Goal: Use online tool/utility: Utilize a website feature to perform a specific function

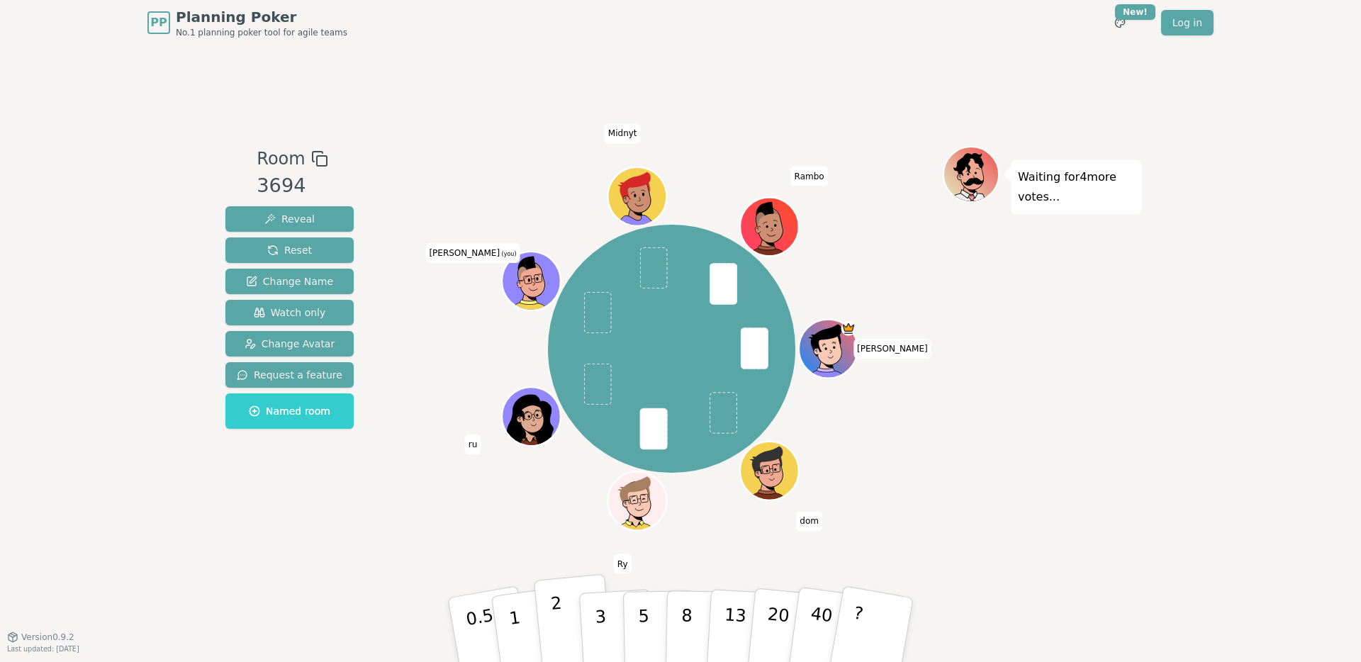
click at [560, 520] on p "2" at bounding box center [559, 631] width 18 height 77
click at [517, 520] on button "1" at bounding box center [531, 630] width 84 height 115
click at [547, 520] on button "2" at bounding box center [574, 630] width 81 height 113
click at [542, 520] on button "2" at bounding box center [574, 630] width 81 height 113
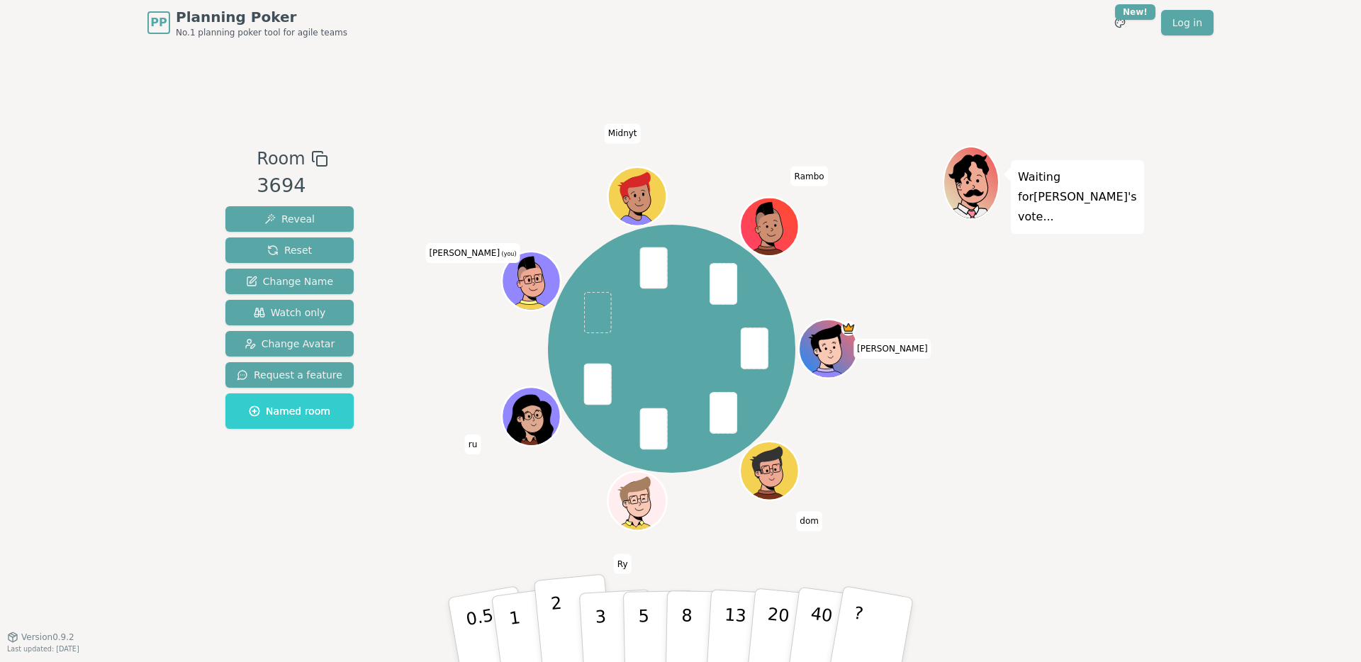
click at [559, 520] on p "2" at bounding box center [559, 631] width 18 height 77
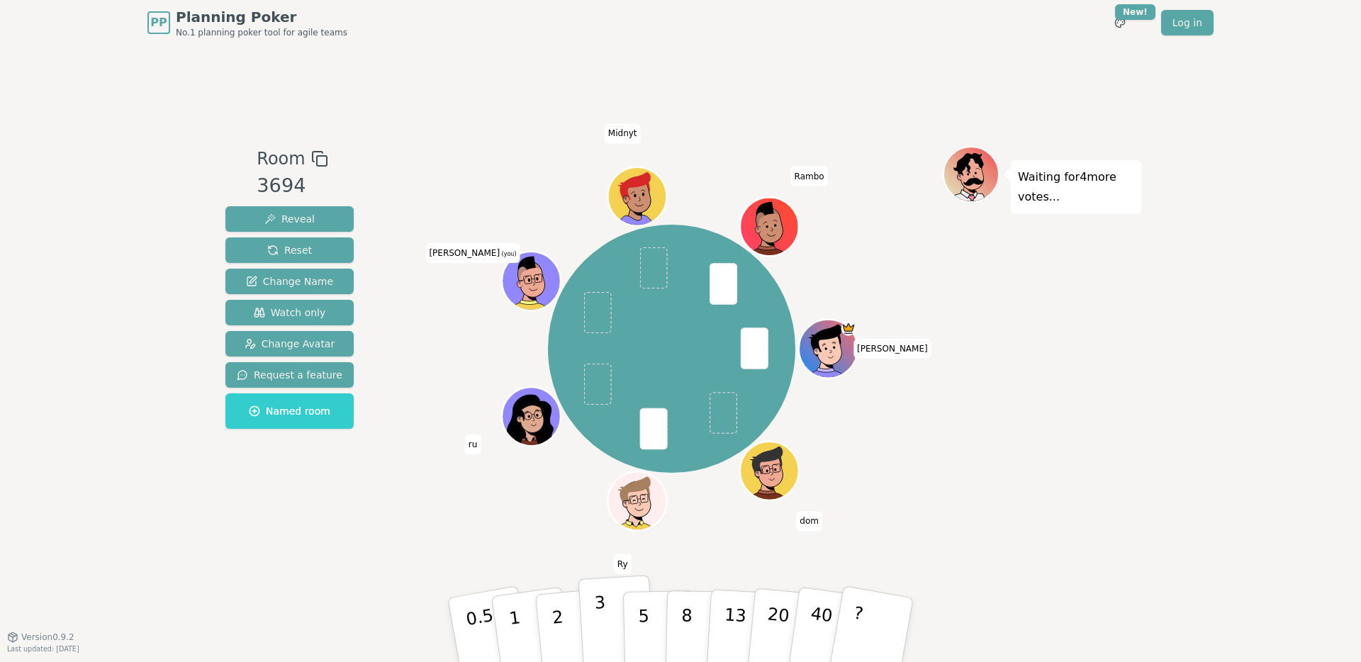
click at [594, 520] on button "3" at bounding box center [616, 630] width 77 height 111
click at [567, 520] on button "2" at bounding box center [574, 630] width 81 height 113
click at [520, 520] on button "1" at bounding box center [531, 630] width 84 height 115
click at [478, 520] on p "0.5" at bounding box center [482, 631] width 40 height 80
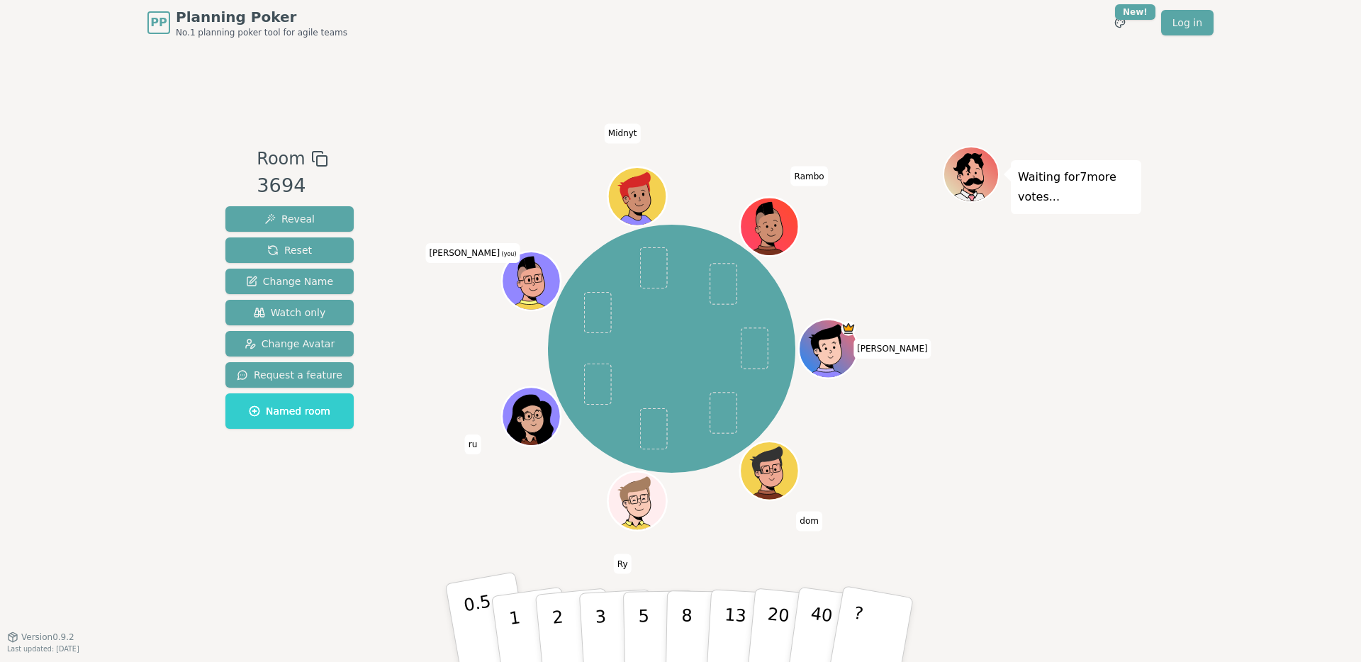
click at [478, 520] on p "0.5" at bounding box center [482, 631] width 40 height 80
